Goal: Complete application form

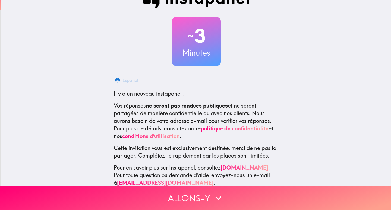
scroll to position [27, 0]
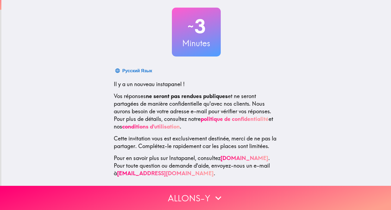
drag, startPoint x: 336, startPoint y: 73, endPoint x: 334, endPoint y: 68, distance: 4.9
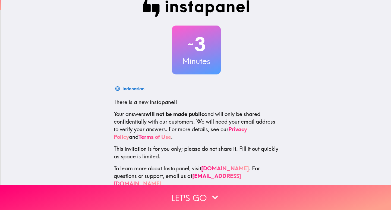
scroll to position [17, 0]
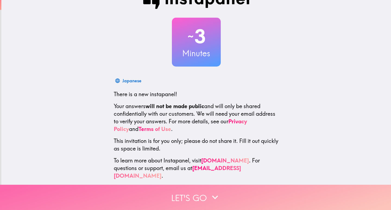
click at [190, 193] on font "Let's go" at bounding box center [189, 197] width 36 height 11
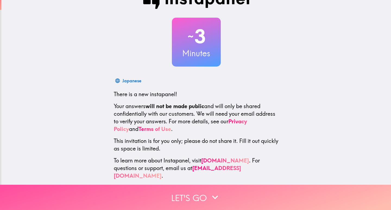
scroll to position [0, 0]
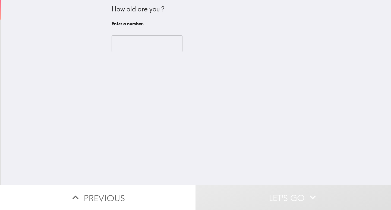
click at [137, 42] on input "number" at bounding box center [147, 43] width 71 height 17
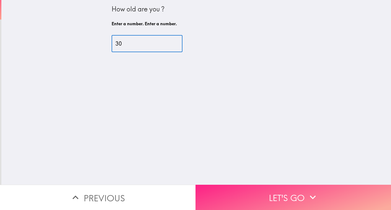
type input "30"
click at [248, 185] on button "Let's go" at bounding box center [292, 197] width 195 height 25
